Goal: Task Accomplishment & Management: Use online tool/utility

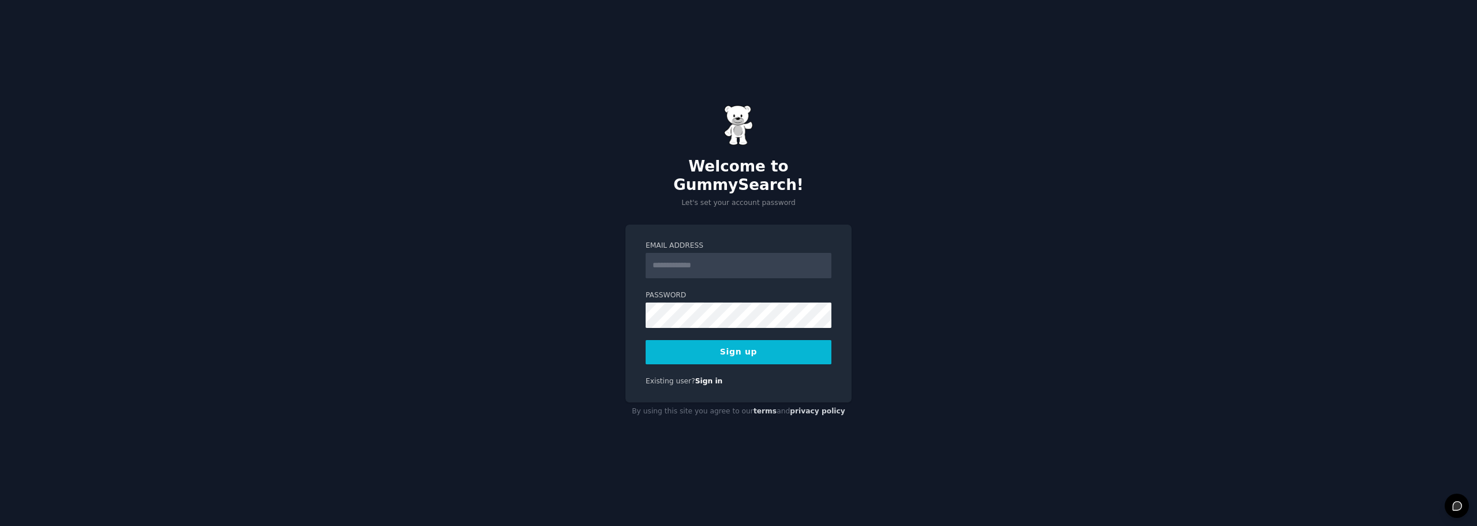
click at [699, 261] on input "Email Address" at bounding box center [739, 265] width 186 height 25
type input "**********"
click at [742, 340] on button "Sign up" at bounding box center [739, 352] width 186 height 24
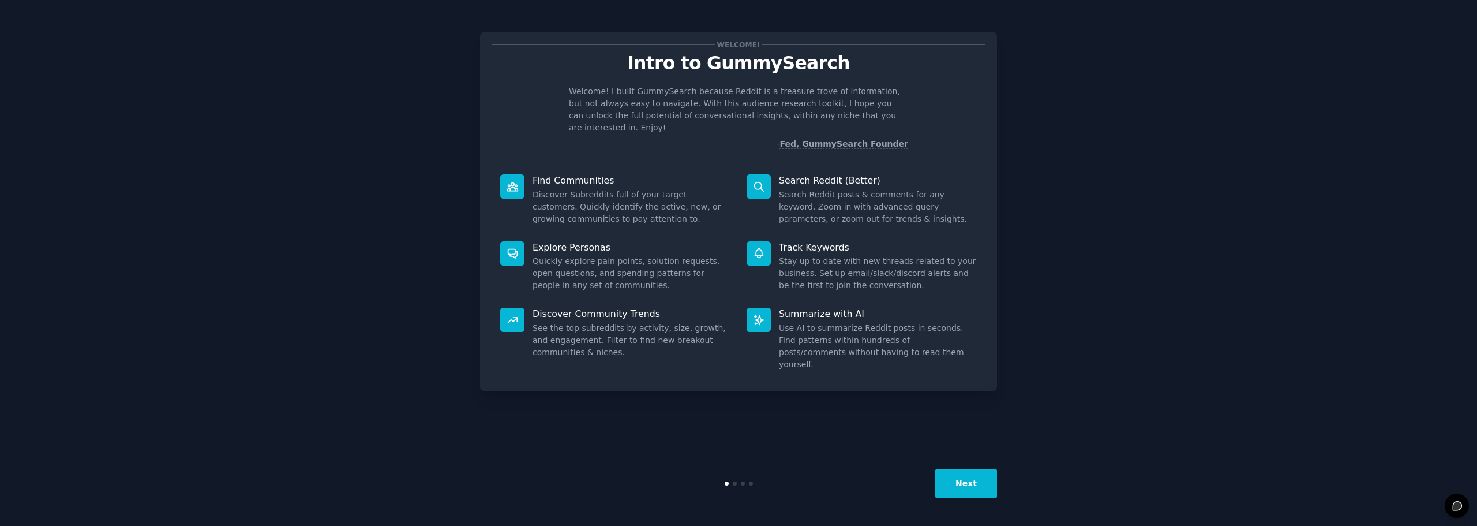
click at [965, 483] on button "Next" at bounding box center [966, 483] width 62 height 28
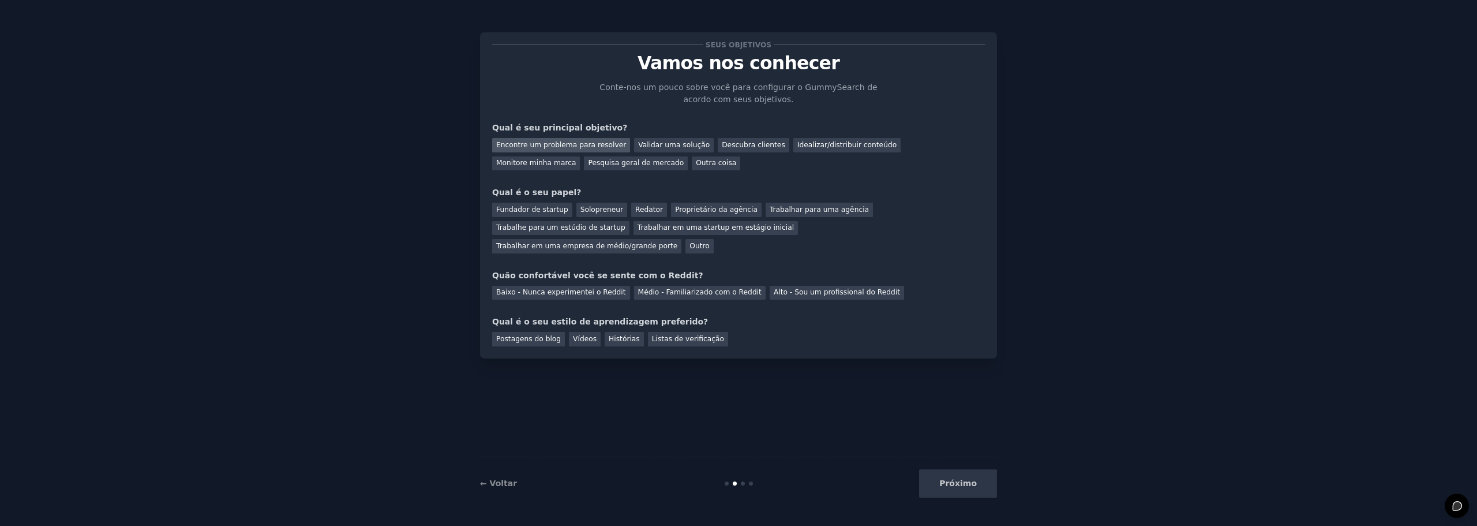
click at [597, 142] on font "Encontre um problema para resolver" at bounding box center [561, 145] width 130 height 8
click at [662, 149] on font "Validar uma solução" at bounding box center [674, 145] width 72 height 8
click at [597, 148] on font "Encontre um problema para resolver" at bounding box center [561, 145] width 130 height 8
click at [709, 242] on font "Outro" at bounding box center [700, 246] width 20 height 8
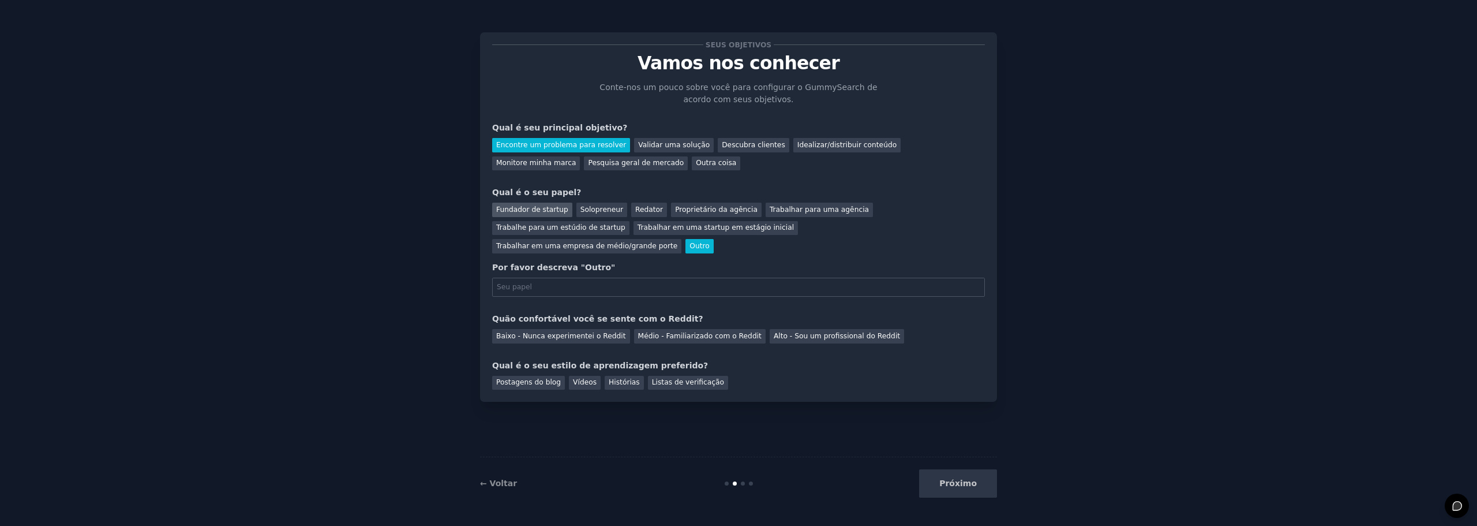
click at [517, 210] on font "Fundador de startup" at bounding box center [532, 209] width 72 height 8
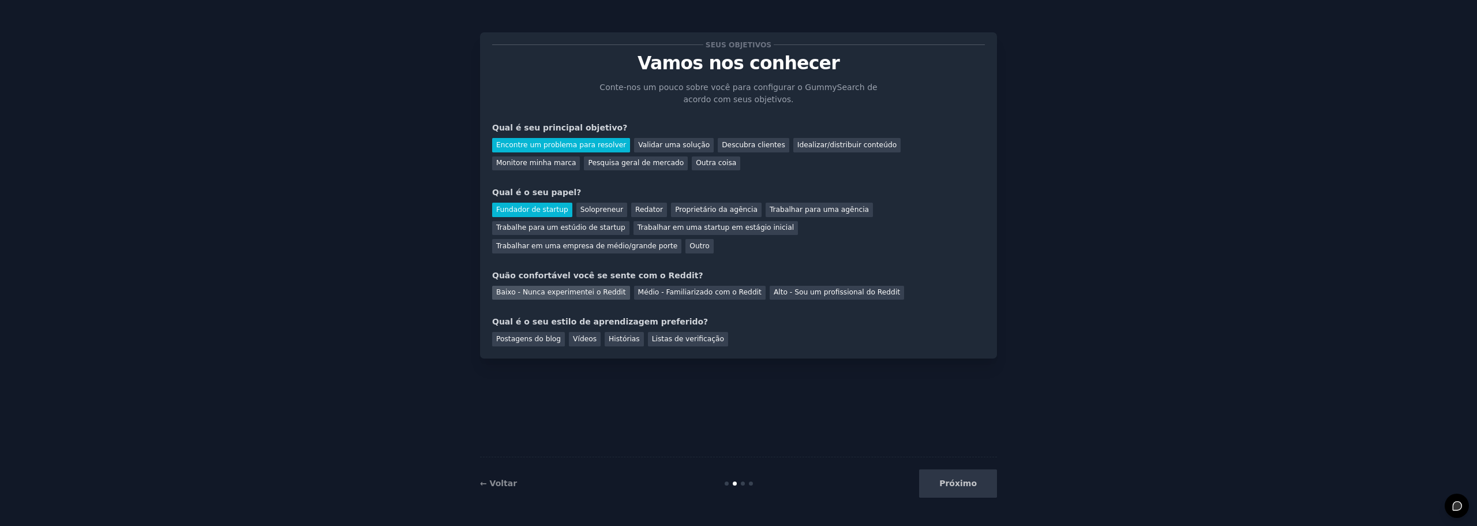
click at [536, 288] on font "Baixo - Nunca experimentei o Reddit" at bounding box center [561, 292] width 130 height 8
click at [650, 288] on font "Médio - Familiarizado com o Reddit" at bounding box center [699, 292] width 123 height 8
click at [652, 335] on font "Listas de verificação" at bounding box center [688, 339] width 72 height 8
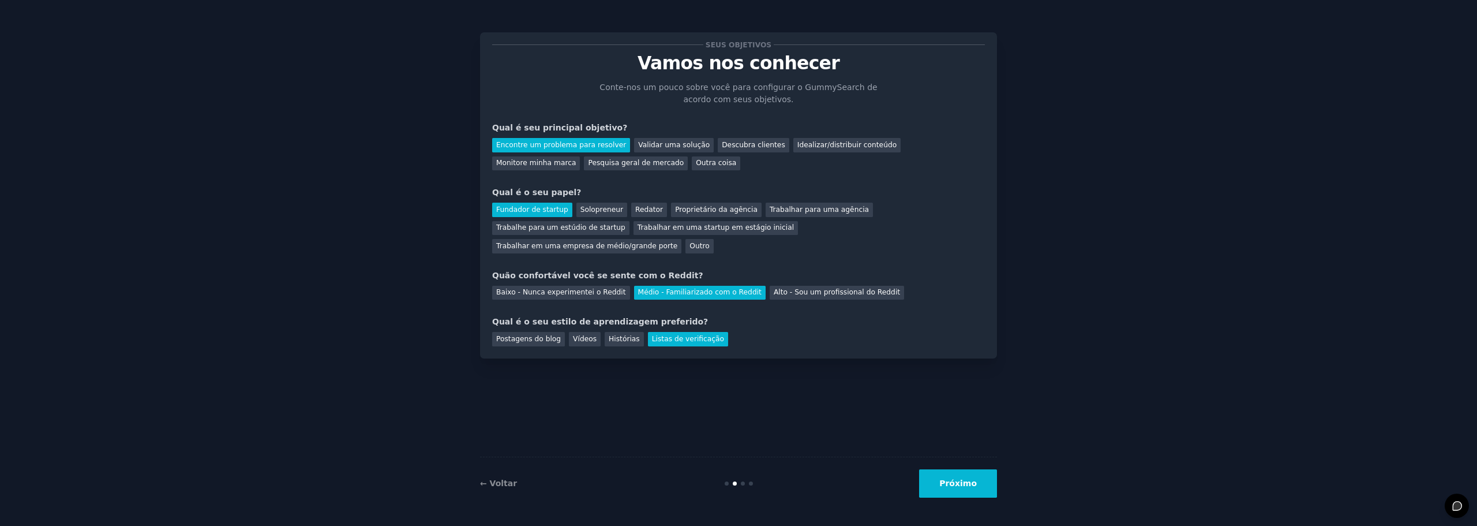
click at [975, 479] on font "Próximo" at bounding box center [958, 482] width 38 height 9
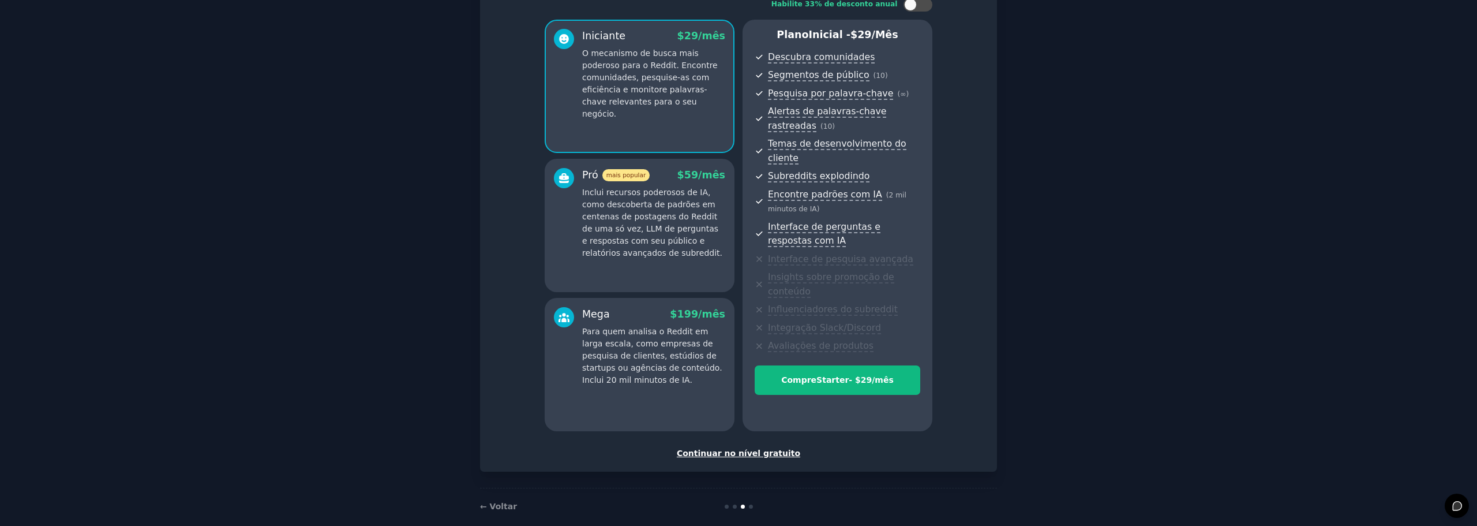
scroll to position [84, 0]
click at [724, 448] on font "Continuar no nível gratuito" at bounding box center [738, 452] width 123 height 9
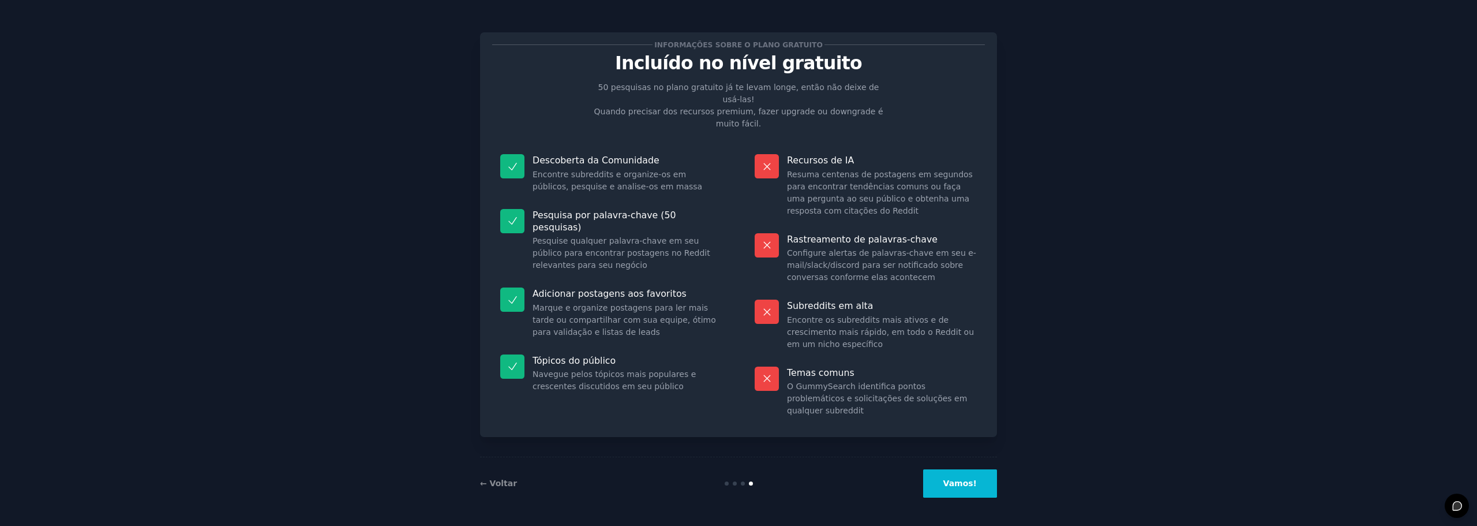
click at [949, 484] on button "Vamos!" at bounding box center [960, 483] width 74 height 28
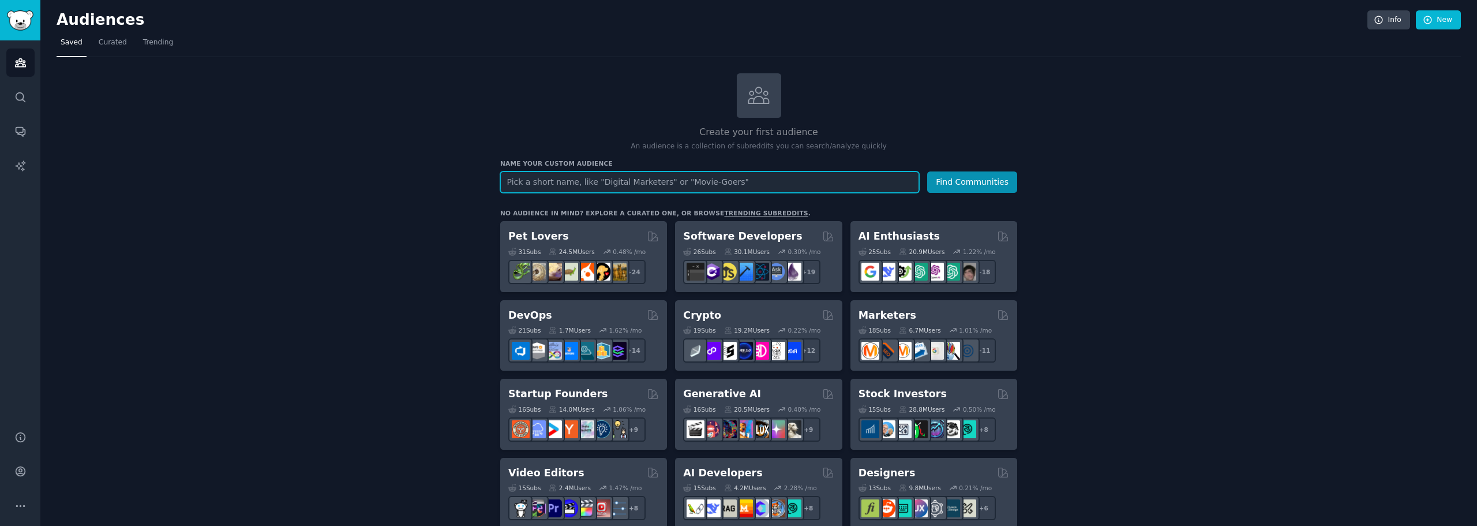
click at [552, 188] on input "text" at bounding box center [709, 181] width 419 height 21
type input "alternatives bannerbear"
click at [927, 171] on button "Find Communities" at bounding box center [972, 181] width 90 height 21
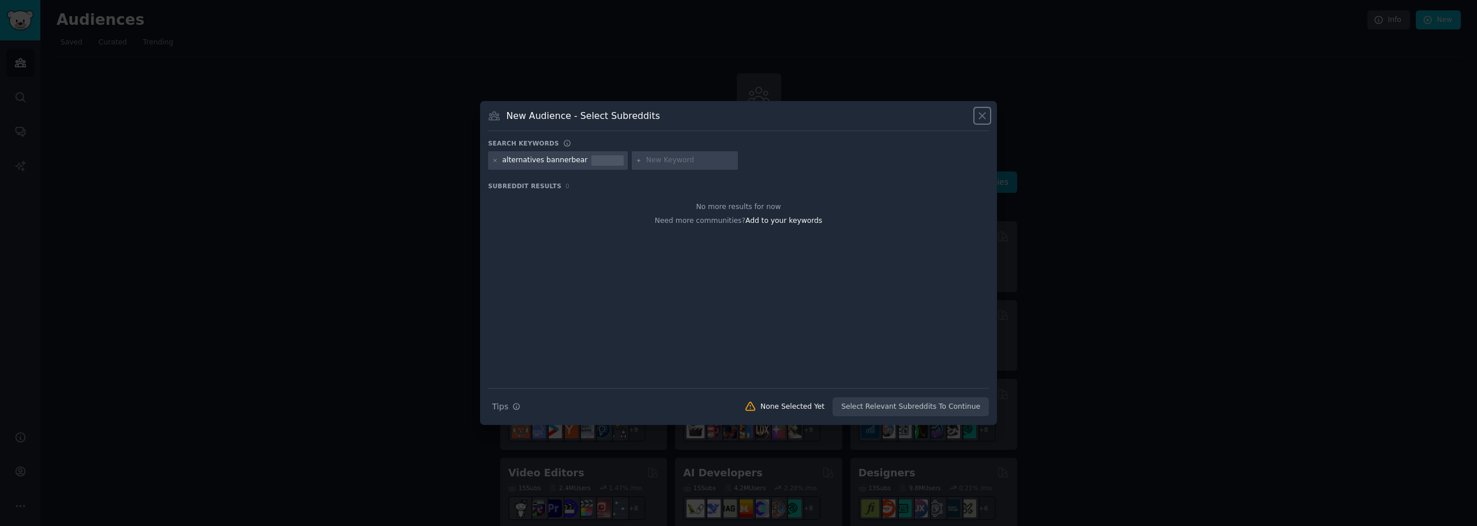
click at [986, 119] on icon at bounding box center [982, 116] width 6 height 6
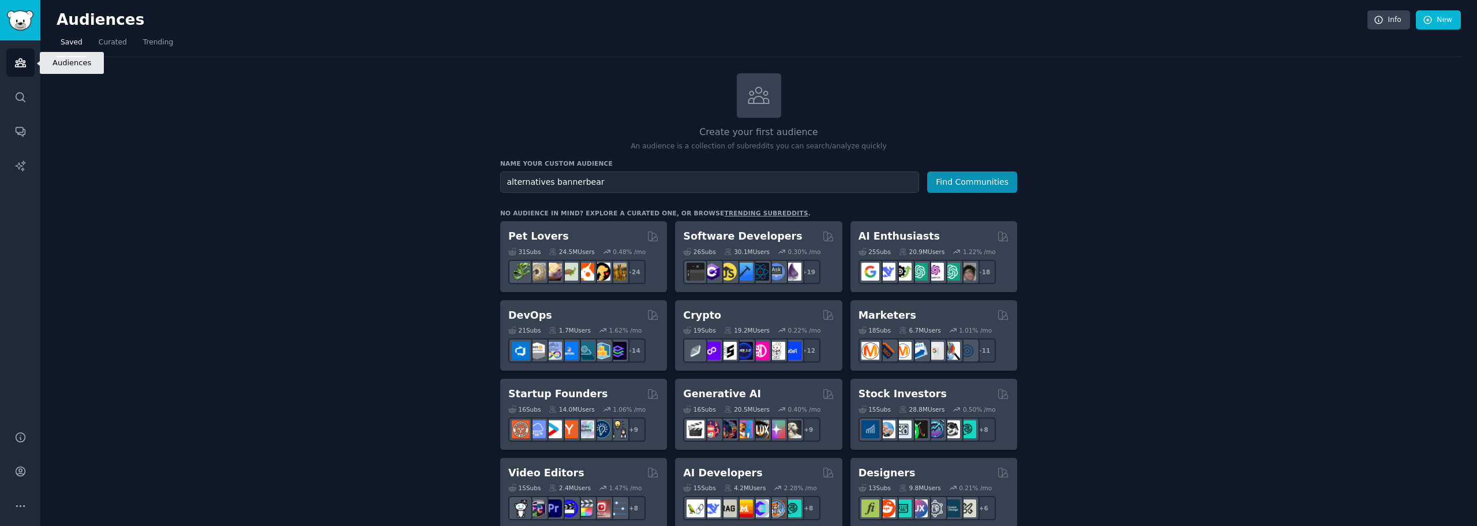
click at [21, 61] on icon "Sidebar" at bounding box center [20, 63] width 12 height 12
click at [673, 186] on input "text" at bounding box center [709, 181] width 419 height 21
click at [671, 177] on input "text" at bounding box center [709, 181] width 419 height 21
paste input "a"
type input "automation"
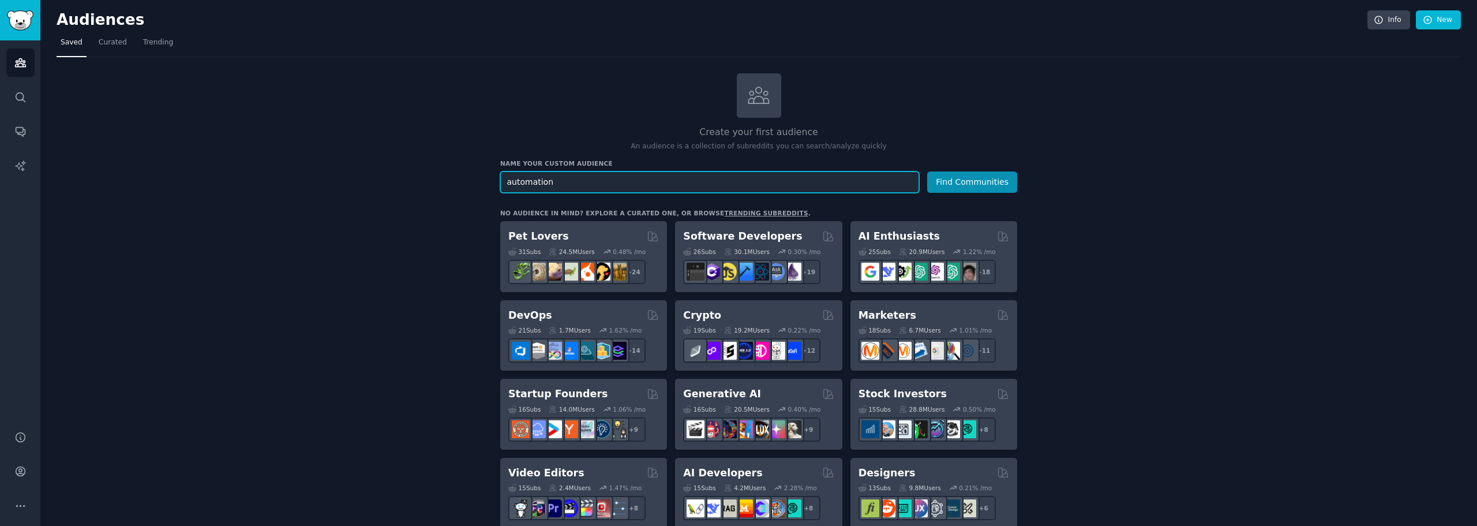
click at [927, 171] on button "Find Communities" at bounding box center [972, 181] width 90 height 21
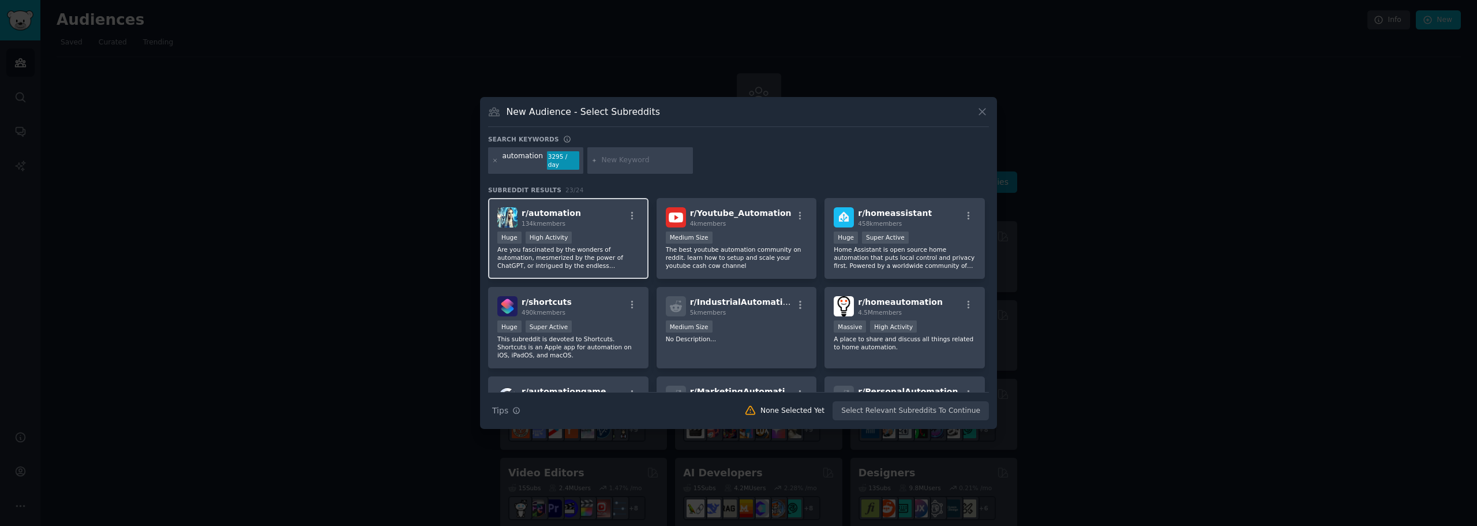
click at [607, 218] on div "r/ automation 134k members" at bounding box center [568, 217] width 142 height 20
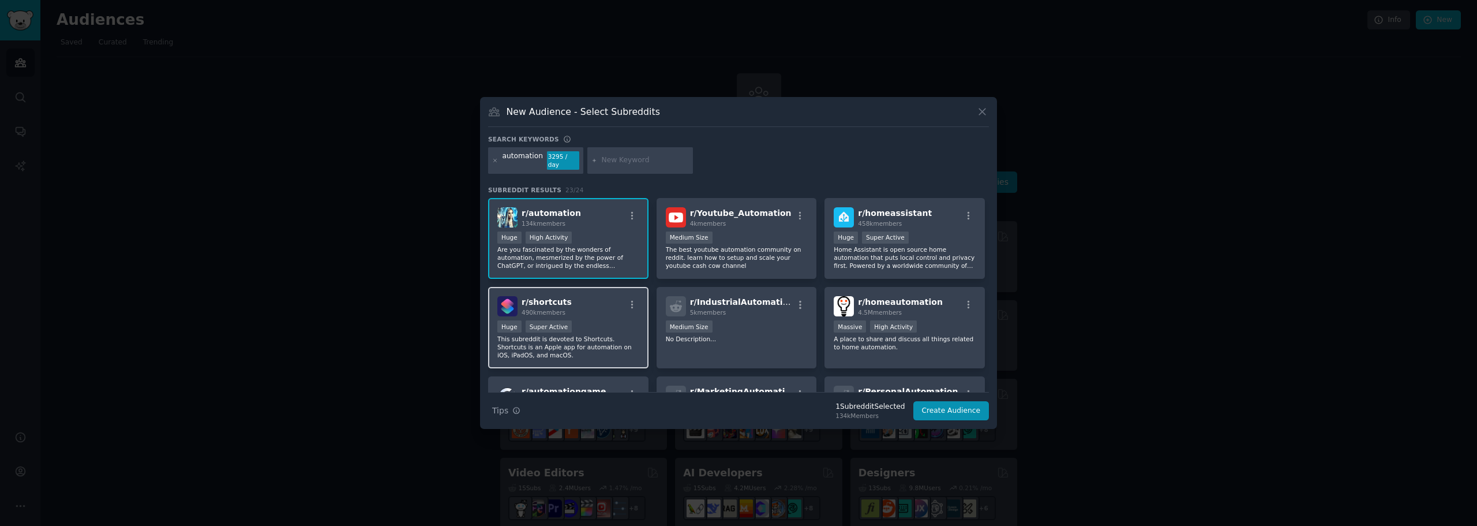
click at [581, 296] on div "r/ shortcuts 490k members" at bounding box center [568, 306] width 142 height 20
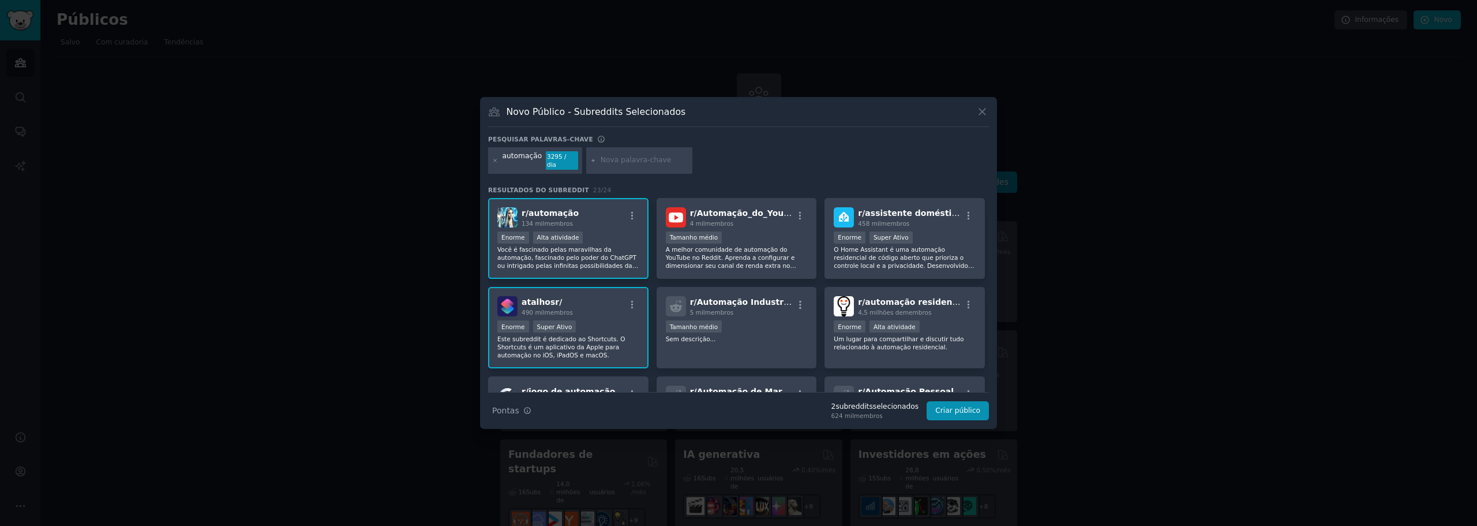
click at [581, 350] on p "Este subreddit é dedicado ao Shortcuts. O Shortcuts é um aplicativo da Apple pa…" at bounding box center [568, 347] width 142 height 24
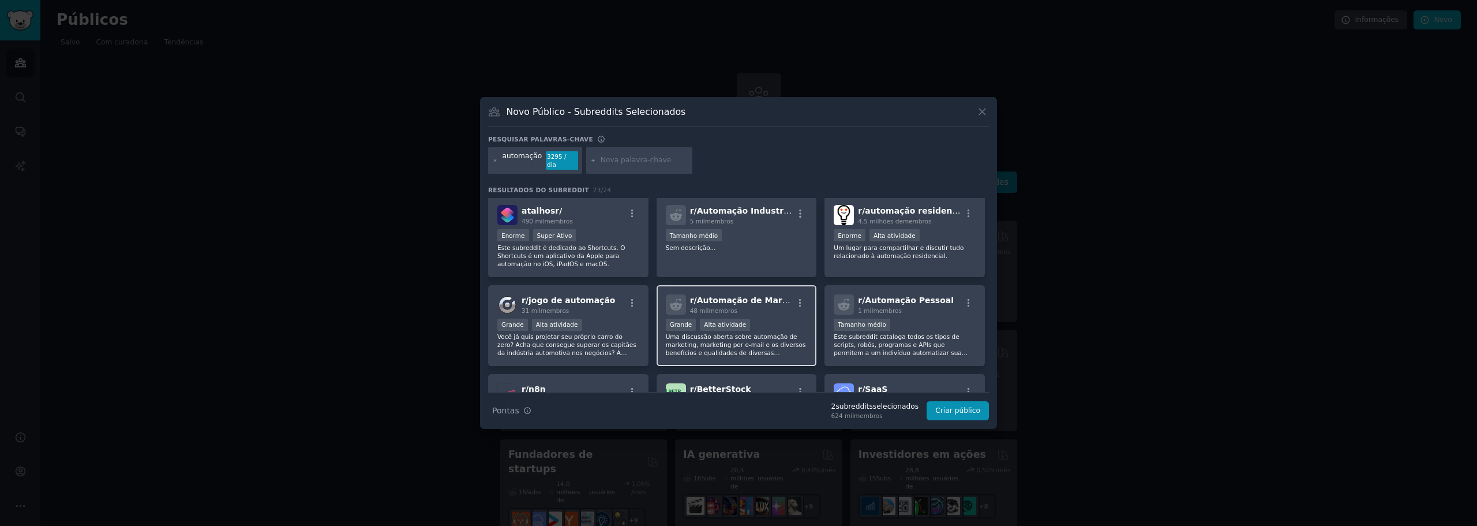
scroll to position [115, 0]
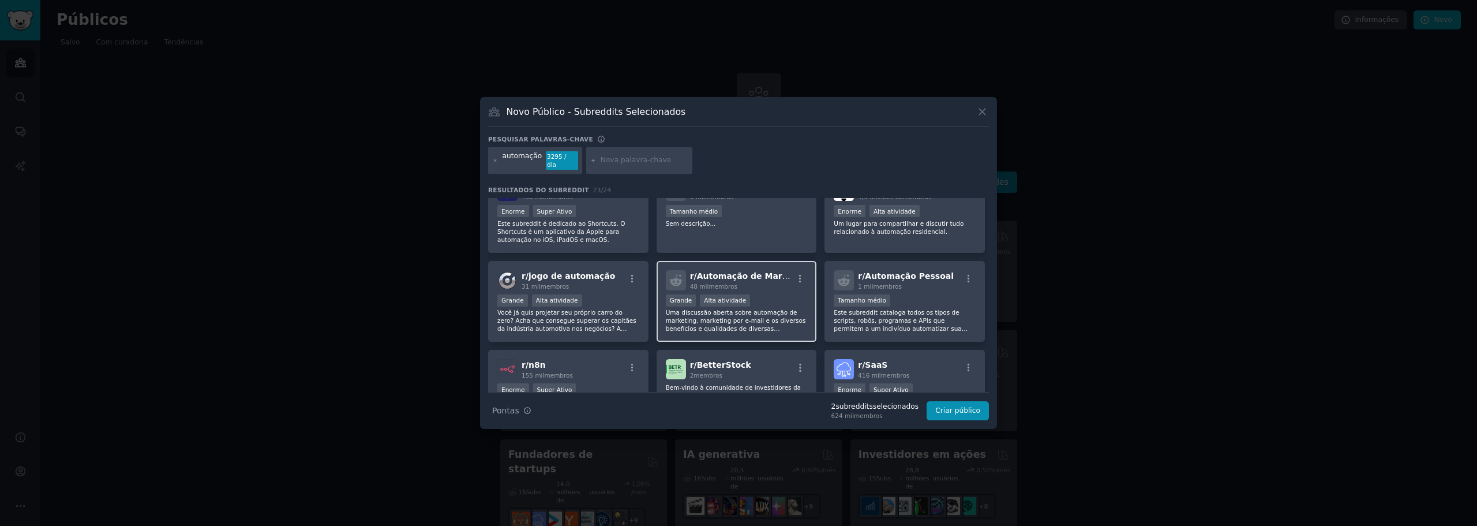
click at [760, 309] on font "Uma discussão aberta sobre automação de marketing, marketing por e-mail e os di…" at bounding box center [736, 336] width 140 height 55
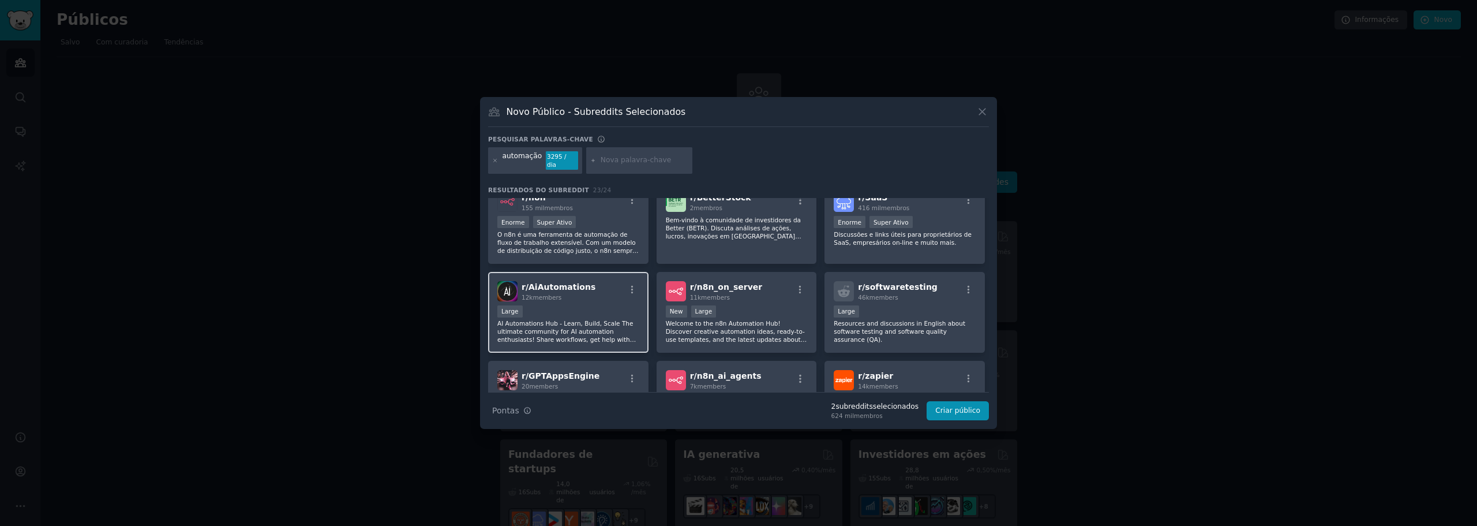
scroll to position [289, 0]
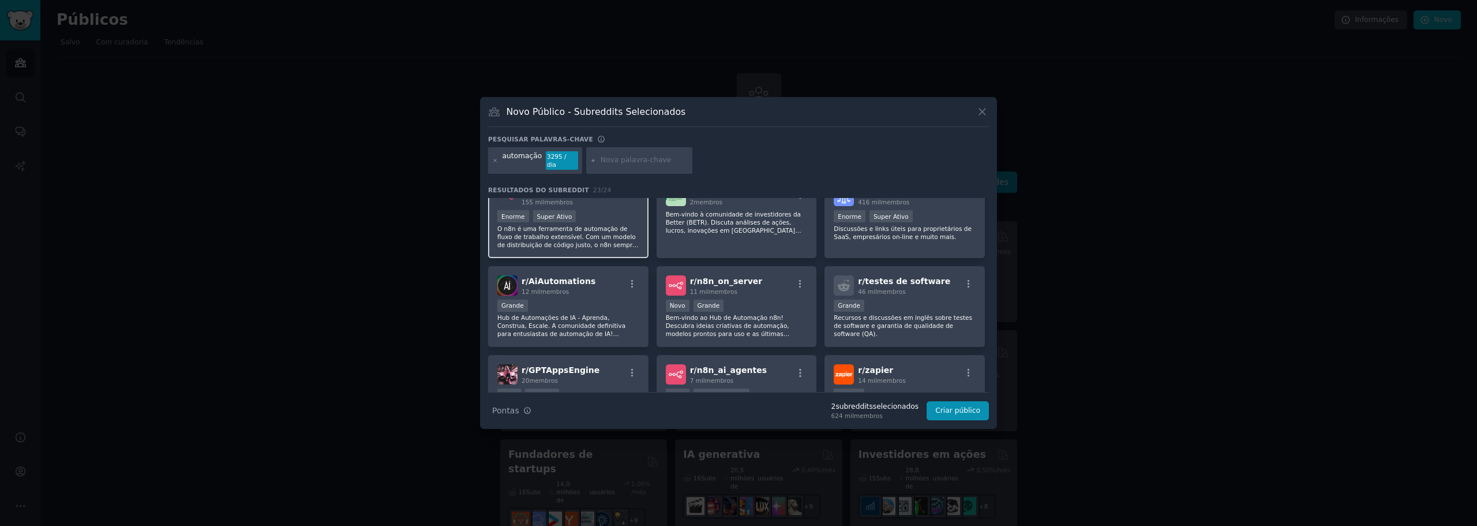
click at [602, 238] on font "O n8n é uma ferramenta de automação de fluxo de trabalho extensível. Com um mod…" at bounding box center [567, 265] width 141 height 80
click at [604, 279] on div "r/ AiAutomations 12 mil membros" at bounding box center [568, 285] width 142 height 20
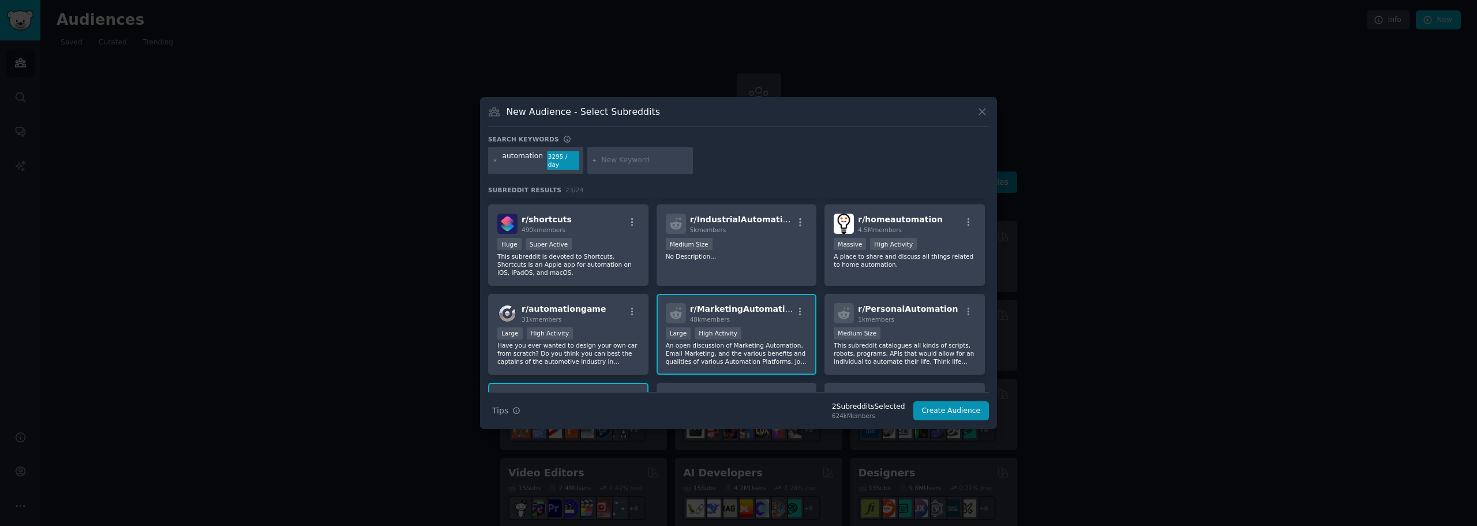
scroll to position [231, 0]
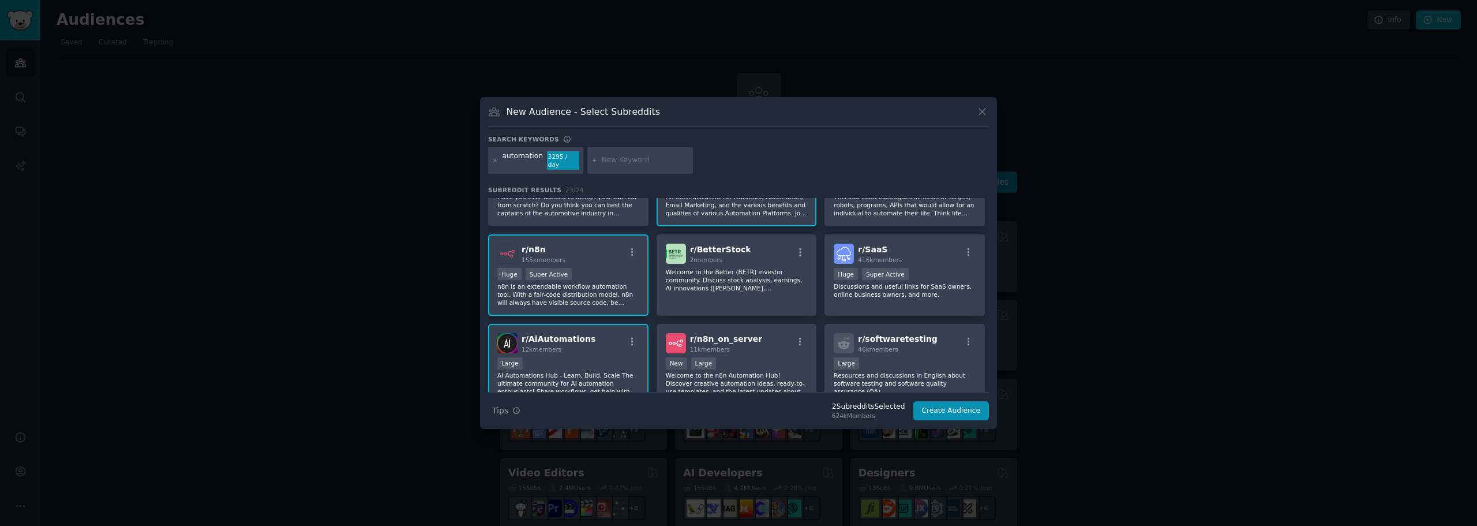
click at [537, 282] on p "n8n is an extendable workflow automation tool. With a fair-code distribution mo…" at bounding box center [568, 294] width 142 height 24
click at [573, 268] on div ">= 95th percentile for submissions / day Huge Super Active" at bounding box center [568, 275] width 142 height 14
click at [943, 406] on button "Create Audience" at bounding box center [952, 411] width 76 height 20
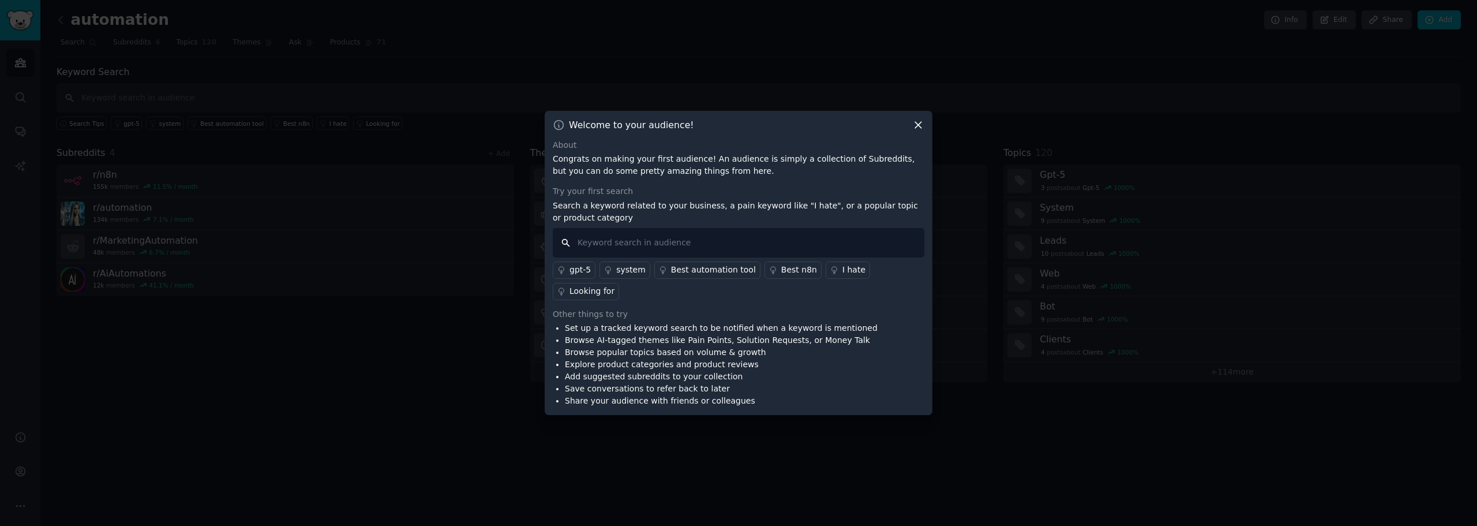
click at [666, 253] on input "text" at bounding box center [739, 242] width 372 height 29
click at [700, 248] on input "car" at bounding box center [739, 242] width 372 height 29
paste input "instagram carousel"
type input "instagram carousel"
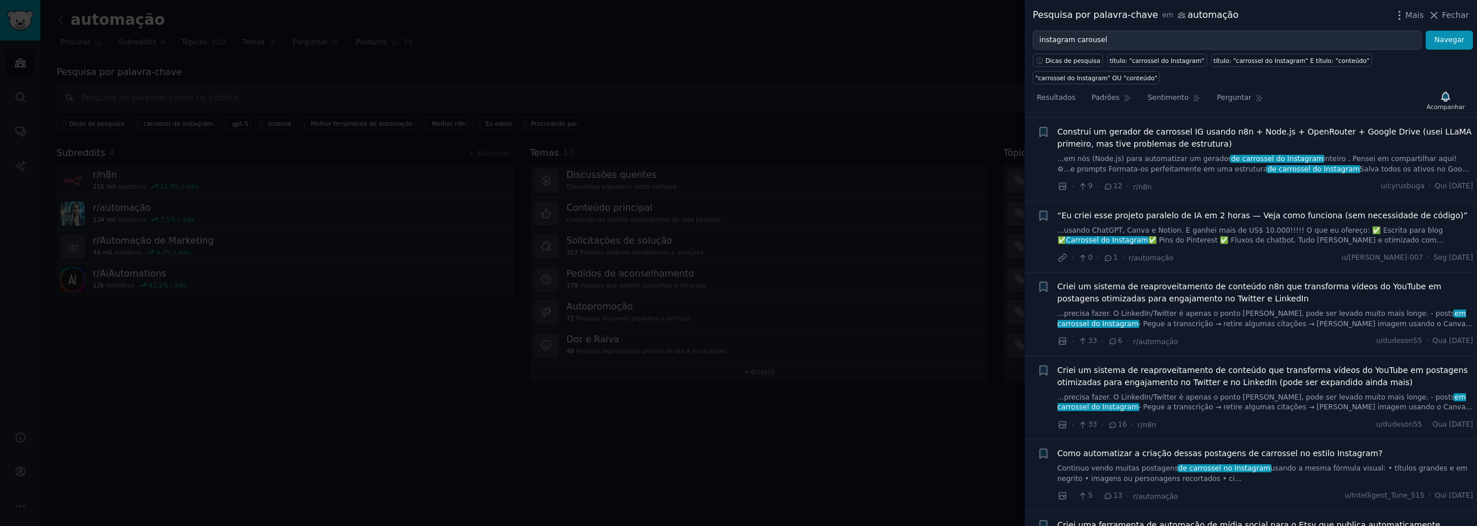
scroll to position [707, 0]
